Goal: Check status: Check status

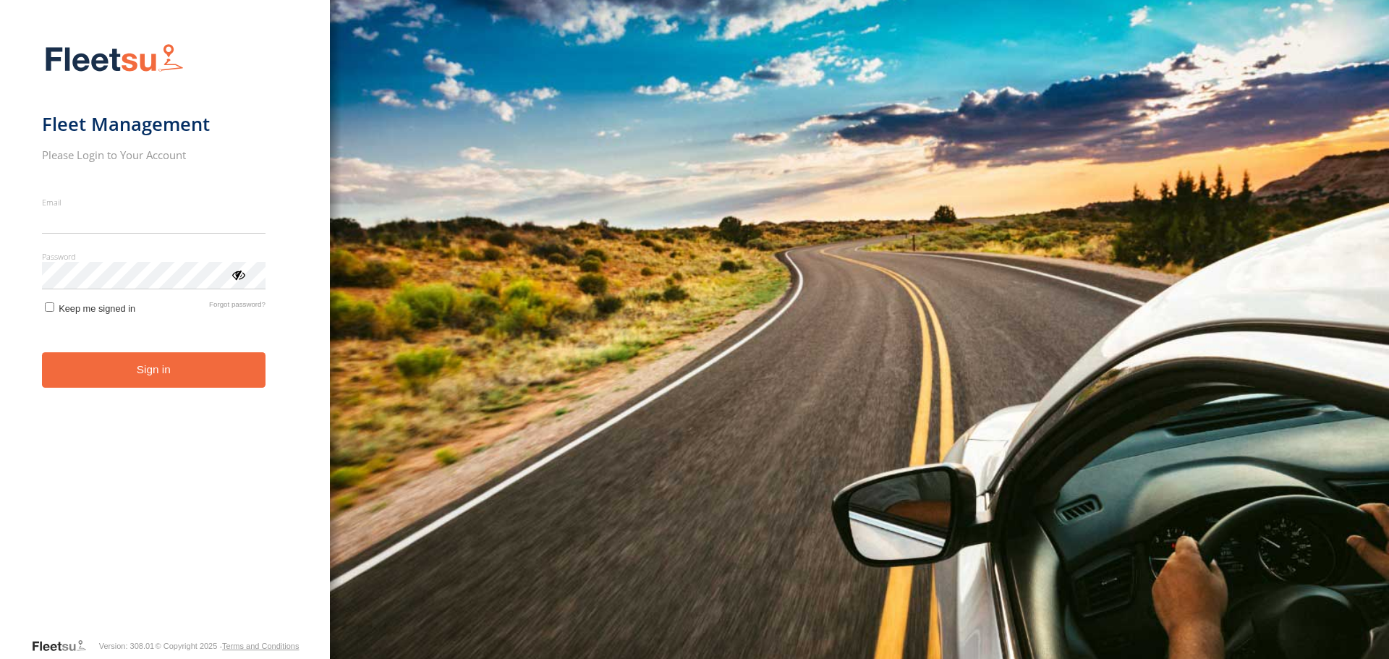
type input "**********"
click at [153, 378] on button "Sign in" at bounding box center [154, 369] width 224 height 35
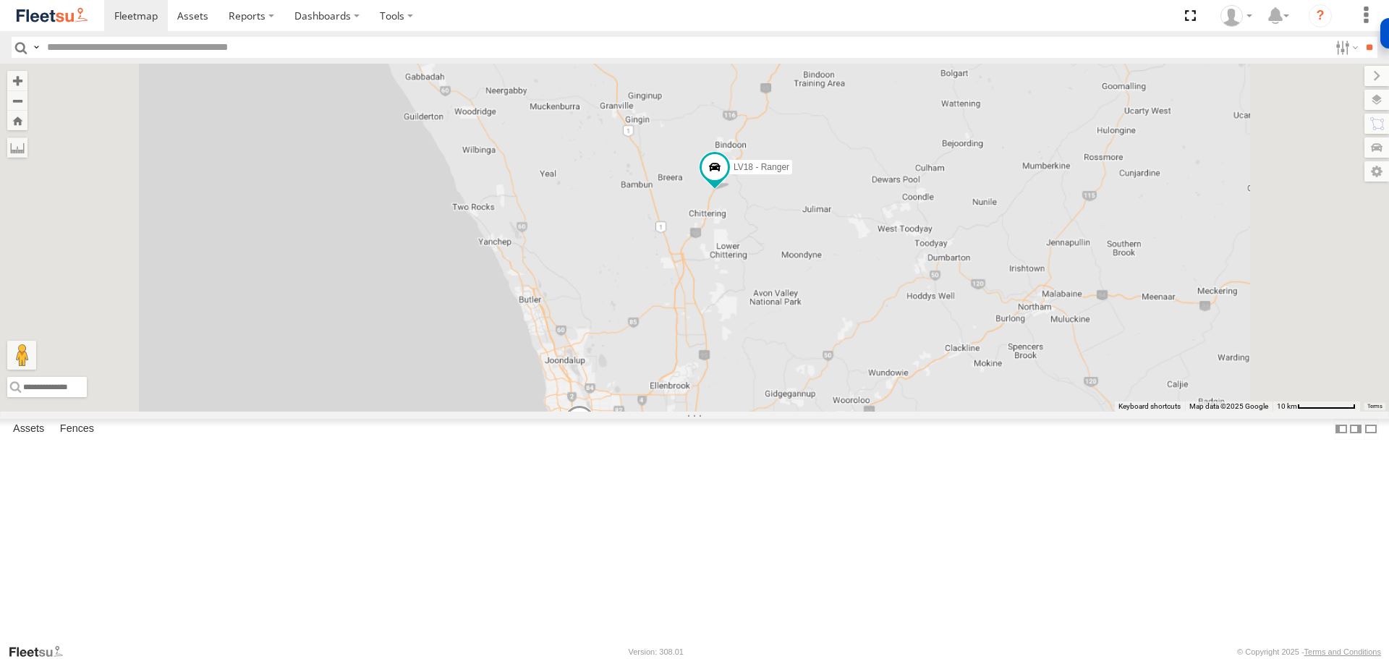
drag, startPoint x: 788, startPoint y: 523, endPoint x: 840, endPoint y: 245, distance: 283.3
click at [840, 245] on div "LV19 - Ranger LV15 - 2WD Workmate Trayback LV18 - Ranger" at bounding box center [694, 237] width 1389 height 347
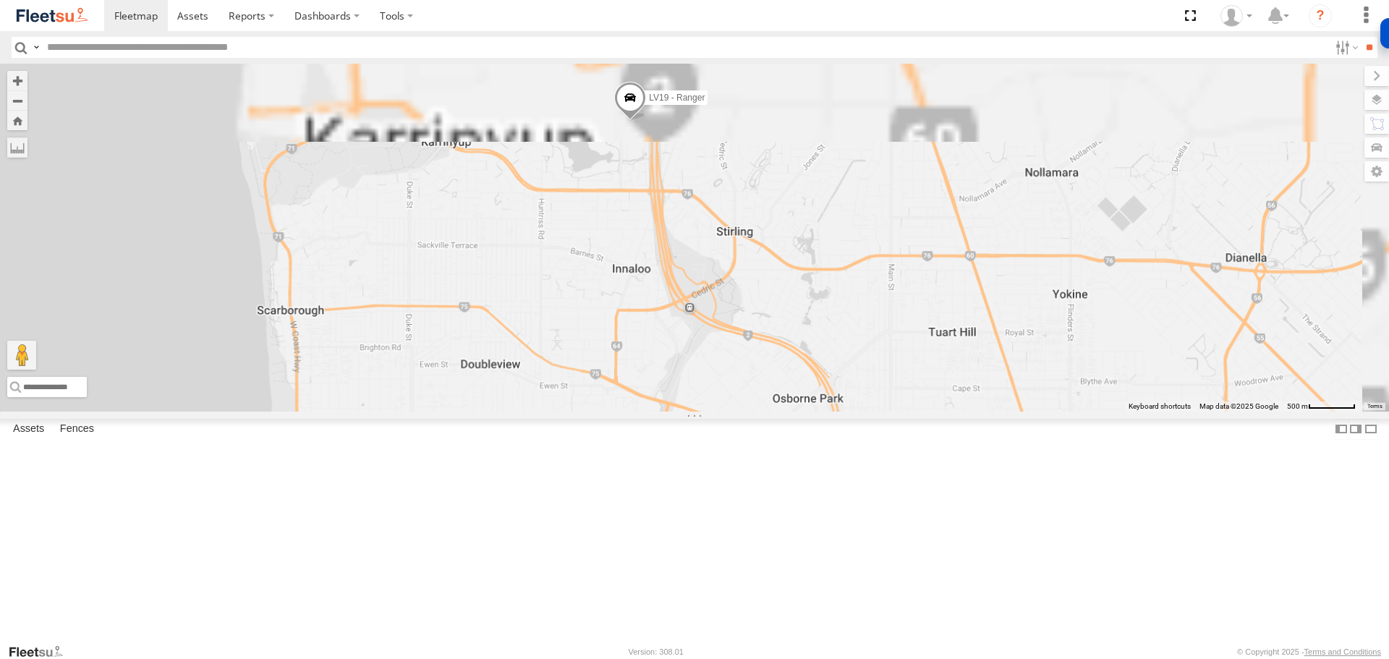
drag, startPoint x: 847, startPoint y: 211, endPoint x: 851, endPoint y: 421, distance: 210.6
click at [851, 411] on div "LV19 - Ranger LV15 - 2WD Workmate Trayback LV18 - Ranger" at bounding box center [694, 237] width 1389 height 347
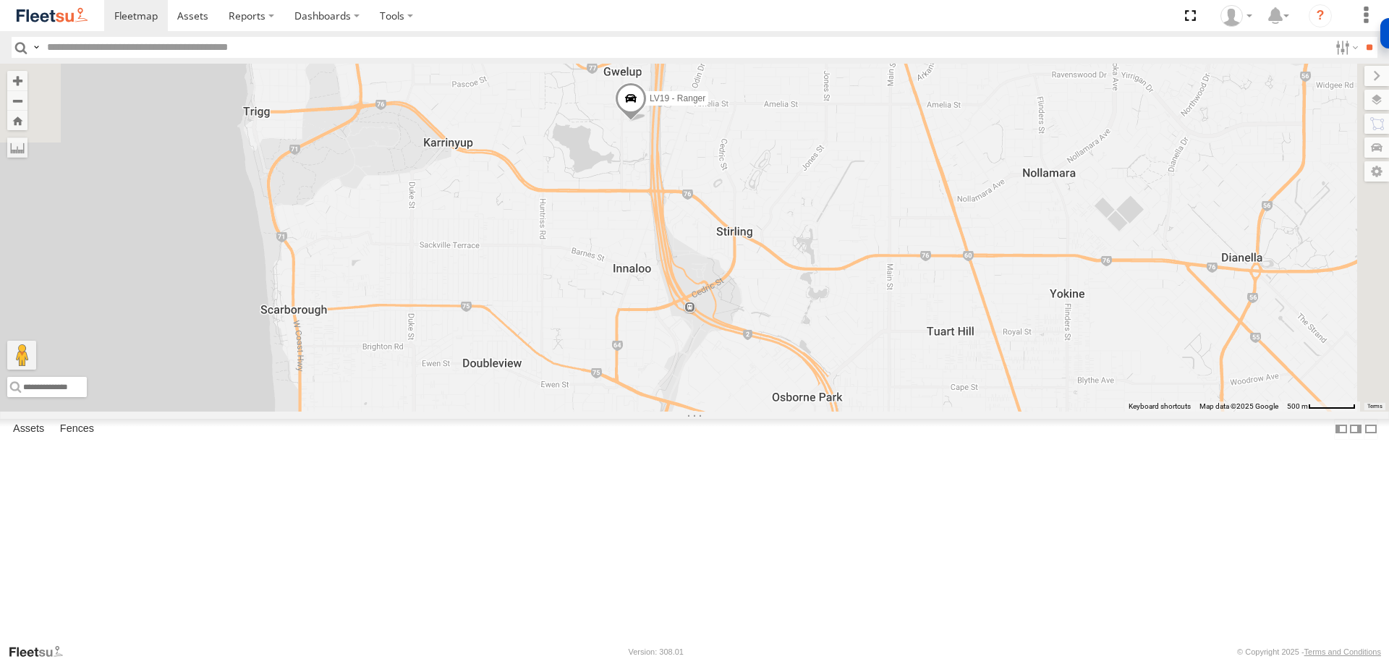
click at [647, 122] on span at bounding box center [631, 101] width 32 height 39
